Goal: Communication & Community: Answer question/provide support

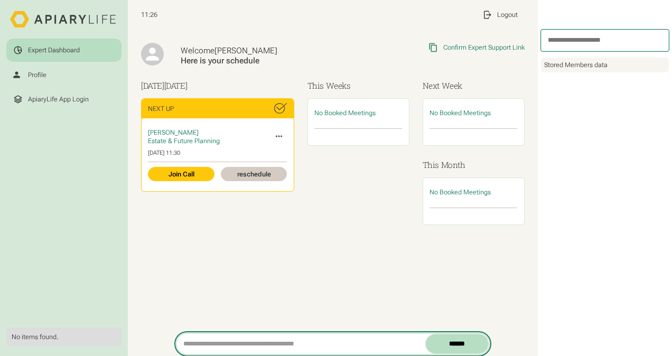
click at [216, 344] on input "search" at bounding box center [301, 344] width 248 height 20
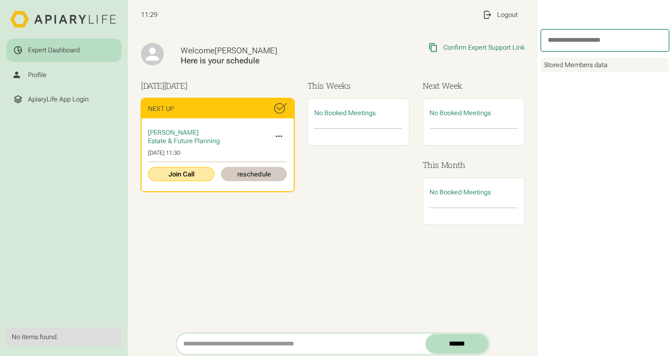
click at [175, 170] on link "Join Call" at bounding box center [181, 174] width 66 height 14
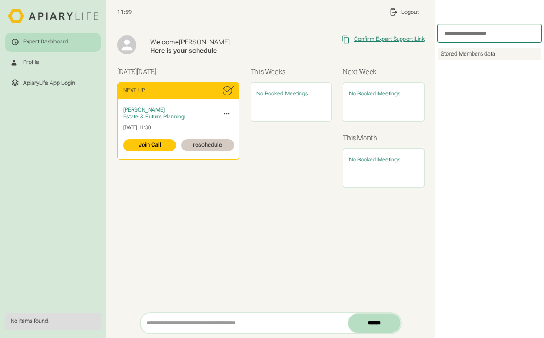
click at [385, 38] on div "Confirm Expert Support Link" at bounding box center [389, 39] width 70 height 7
